Goal: Navigation & Orientation: Find specific page/section

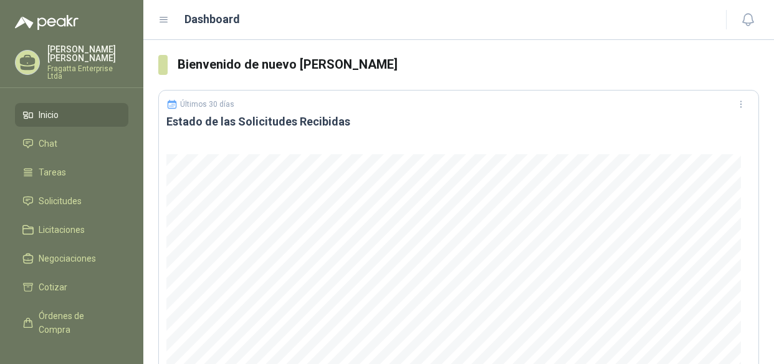
click at [65, 108] on li "Inicio" at bounding box center [71, 115] width 99 height 14
